Goal: Leave review/rating

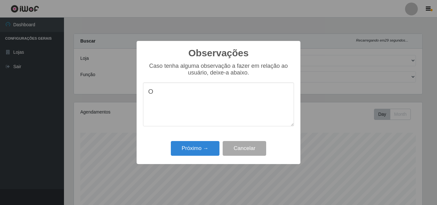
select select "423"
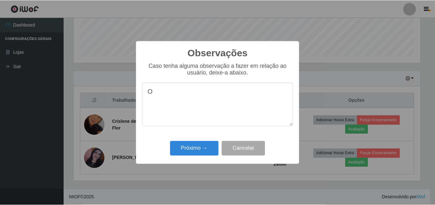
scroll to position [133, 348]
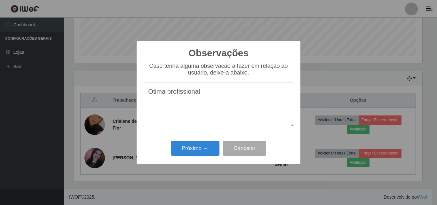
drag, startPoint x: 212, startPoint y: 92, endPoint x: 157, endPoint y: 92, distance: 55.0
click at [123, 91] on div "Observações × Caso tenha alguma observação a fazer em relação ao usuário, deixe…" at bounding box center [218, 102] width 437 height 205
type textarea "Otima profissional"
click at [198, 150] on button "Próximo →" at bounding box center [195, 148] width 49 height 15
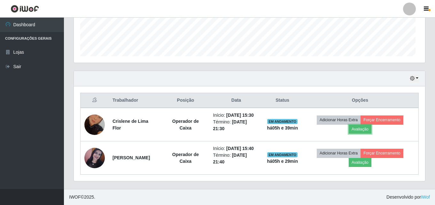
scroll to position [133, 352]
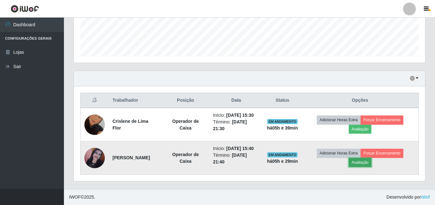
click at [365, 164] on button "Avaliação" at bounding box center [360, 162] width 23 height 9
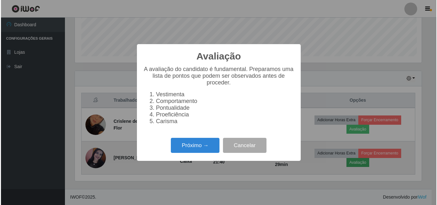
scroll to position [133, 348]
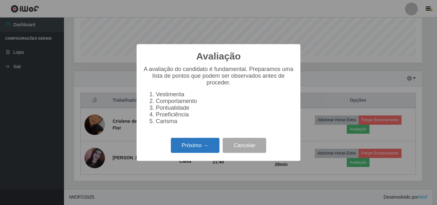
click at [190, 146] on button "Próximo →" at bounding box center [195, 145] width 49 height 15
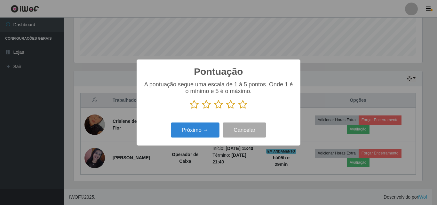
drag, startPoint x: 244, startPoint y: 102, endPoint x: 242, endPoint y: 106, distance: 4.3
click at [244, 103] on icon at bounding box center [242, 105] width 9 height 10
click at [238, 109] on input "radio" at bounding box center [238, 109] width 0 height 0
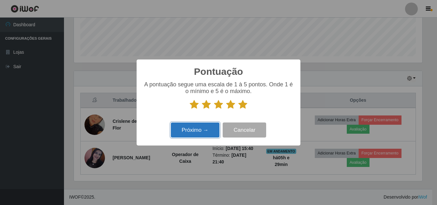
click at [202, 127] on button "Próximo →" at bounding box center [195, 129] width 49 height 15
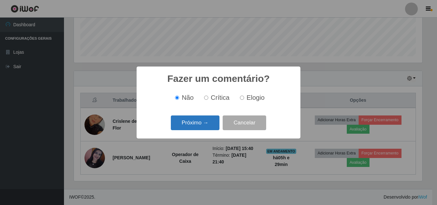
click at [202, 120] on button "Próximo →" at bounding box center [195, 122] width 49 height 15
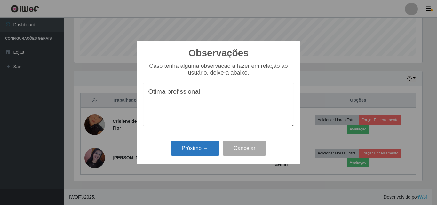
type textarea "Otima profissional"
click at [209, 150] on button "Próximo →" at bounding box center [195, 148] width 49 height 15
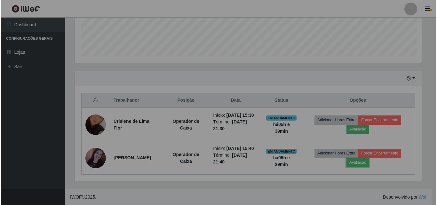
scroll to position [133, 352]
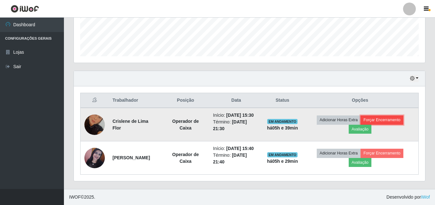
click at [381, 121] on button "Forçar Encerramento" at bounding box center [382, 119] width 43 height 9
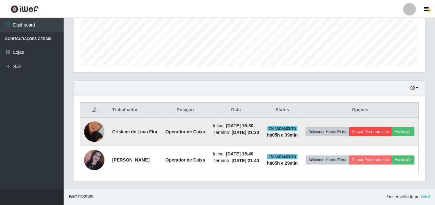
scroll to position [133, 348]
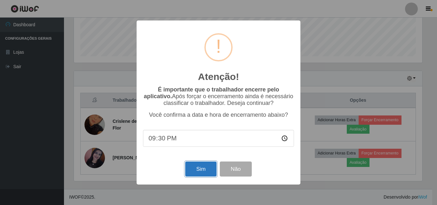
click at [195, 172] on button "Sim" at bounding box center [200, 169] width 31 height 15
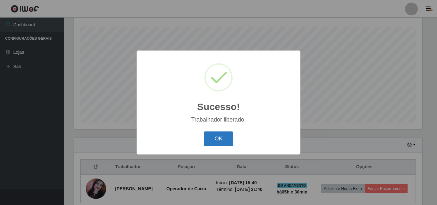
click at [221, 140] on button "OK" at bounding box center [219, 138] width 30 height 15
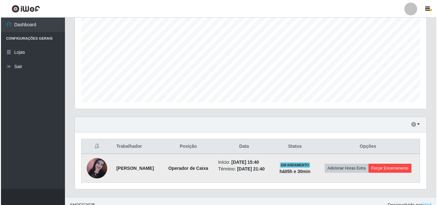
scroll to position [134, 0]
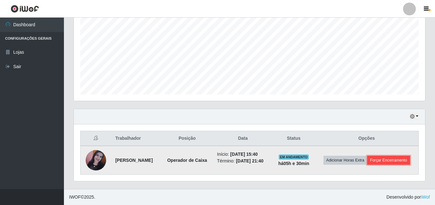
click at [388, 160] on button "Forçar Encerramento" at bounding box center [388, 160] width 43 height 9
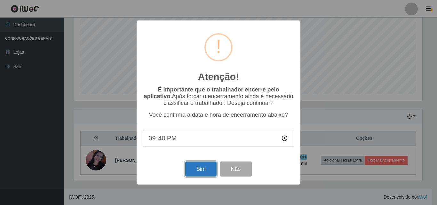
click at [195, 170] on button "Sim" at bounding box center [200, 169] width 31 height 15
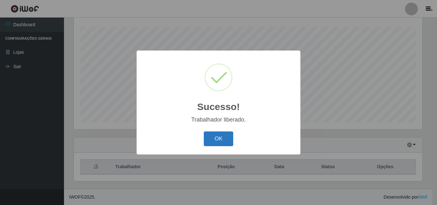
click at [216, 146] on button "OK" at bounding box center [219, 138] width 30 height 15
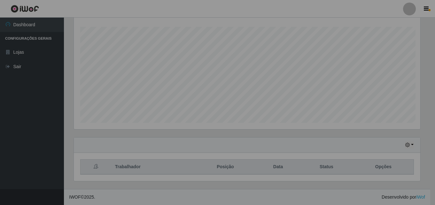
scroll to position [133, 352]
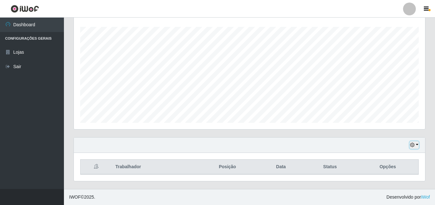
click at [417, 145] on button "button" at bounding box center [414, 144] width 9 height 7
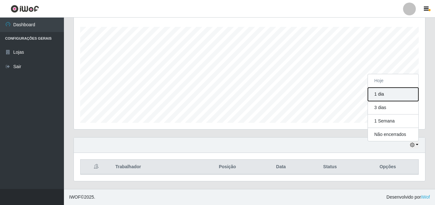
click at [387, 94] on button "1 dia" at bounding box center [393, 94] width 51 height 13
